Goal: Check status

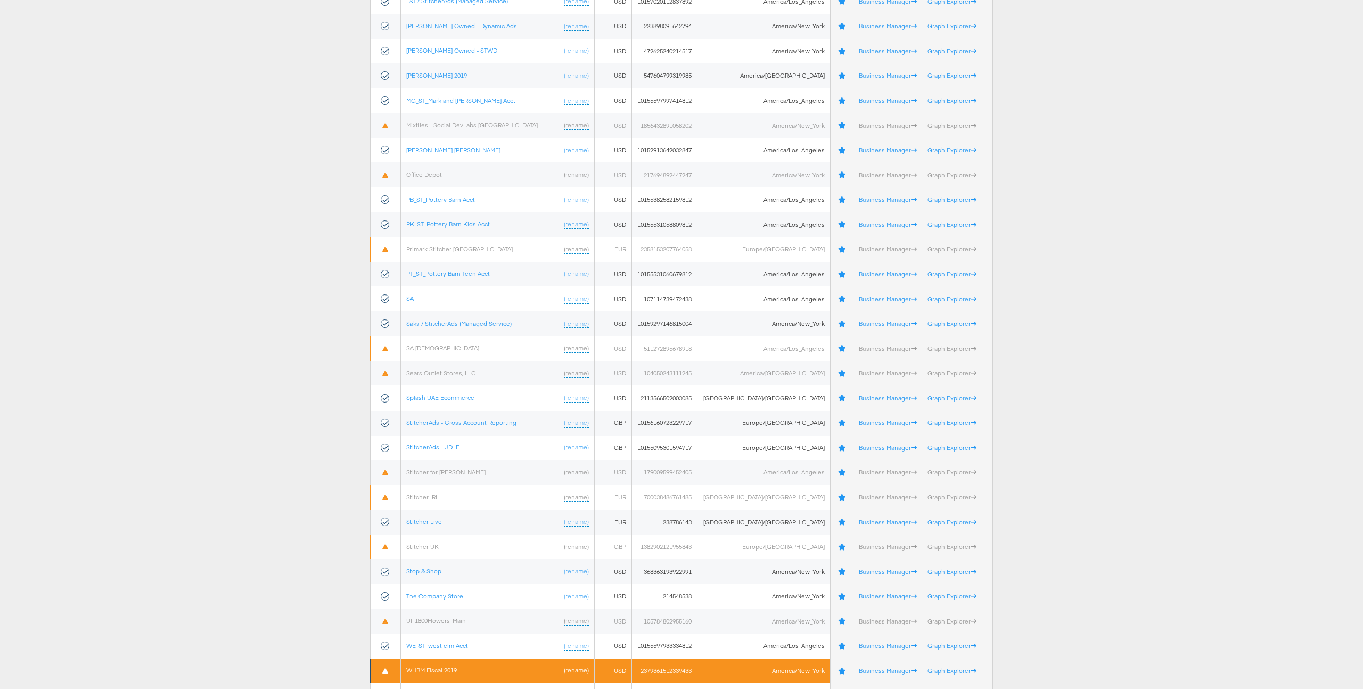
scroll to position [682, 0]
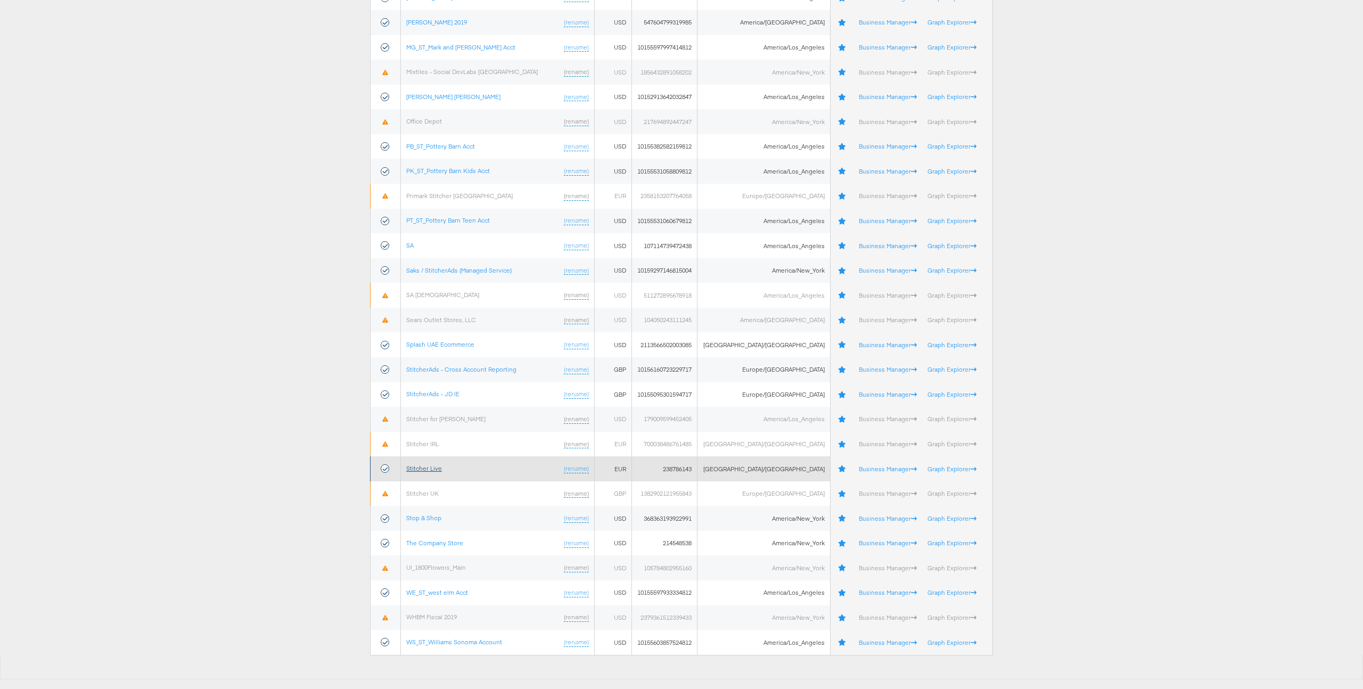
click at [424, 468] on link "Stitcher Live" at bounding box center [424, 468] width 36 height 8
